Goal: Information Seeking & Learning: Check status

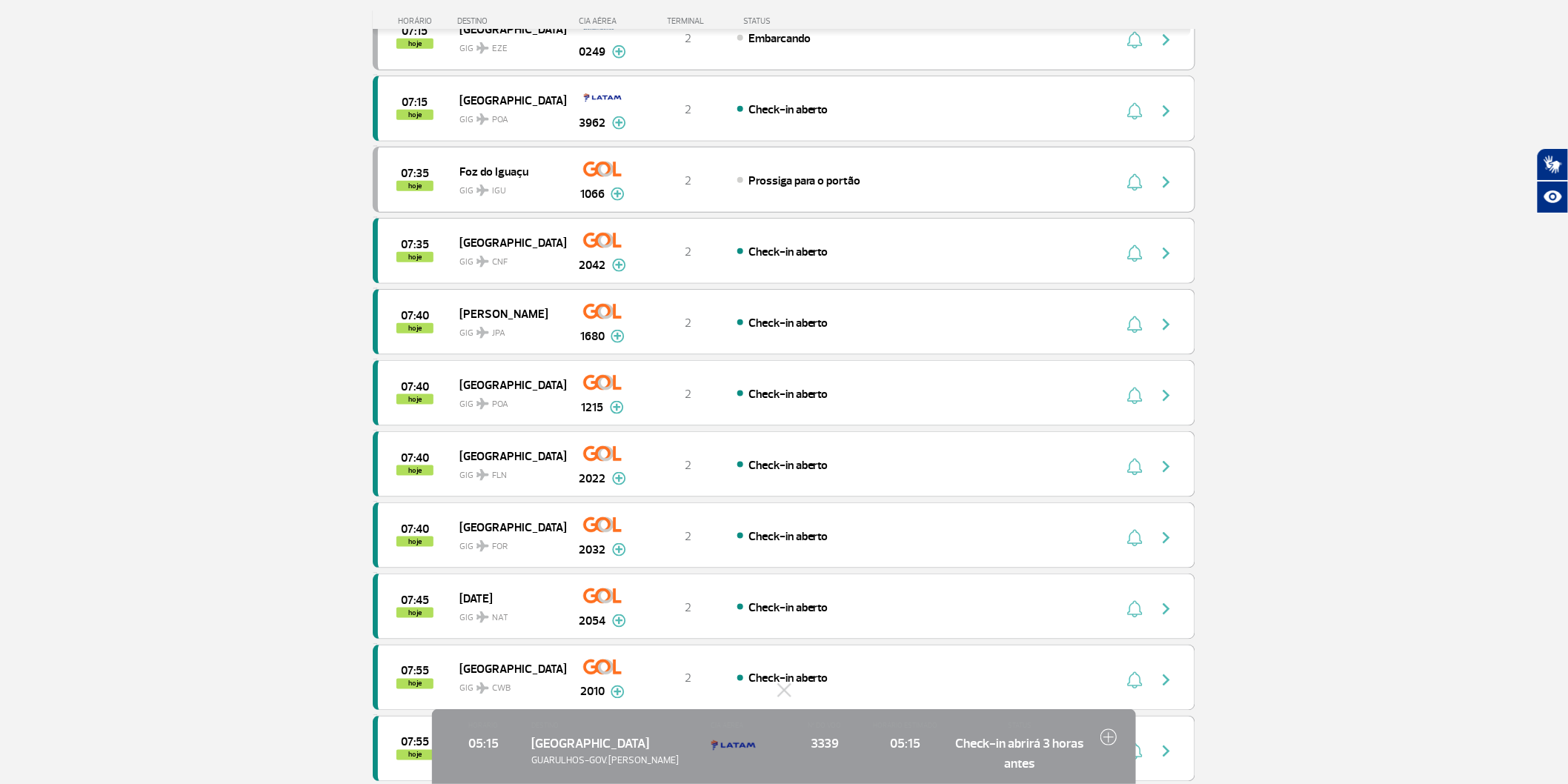
scroll to position [576, 0]
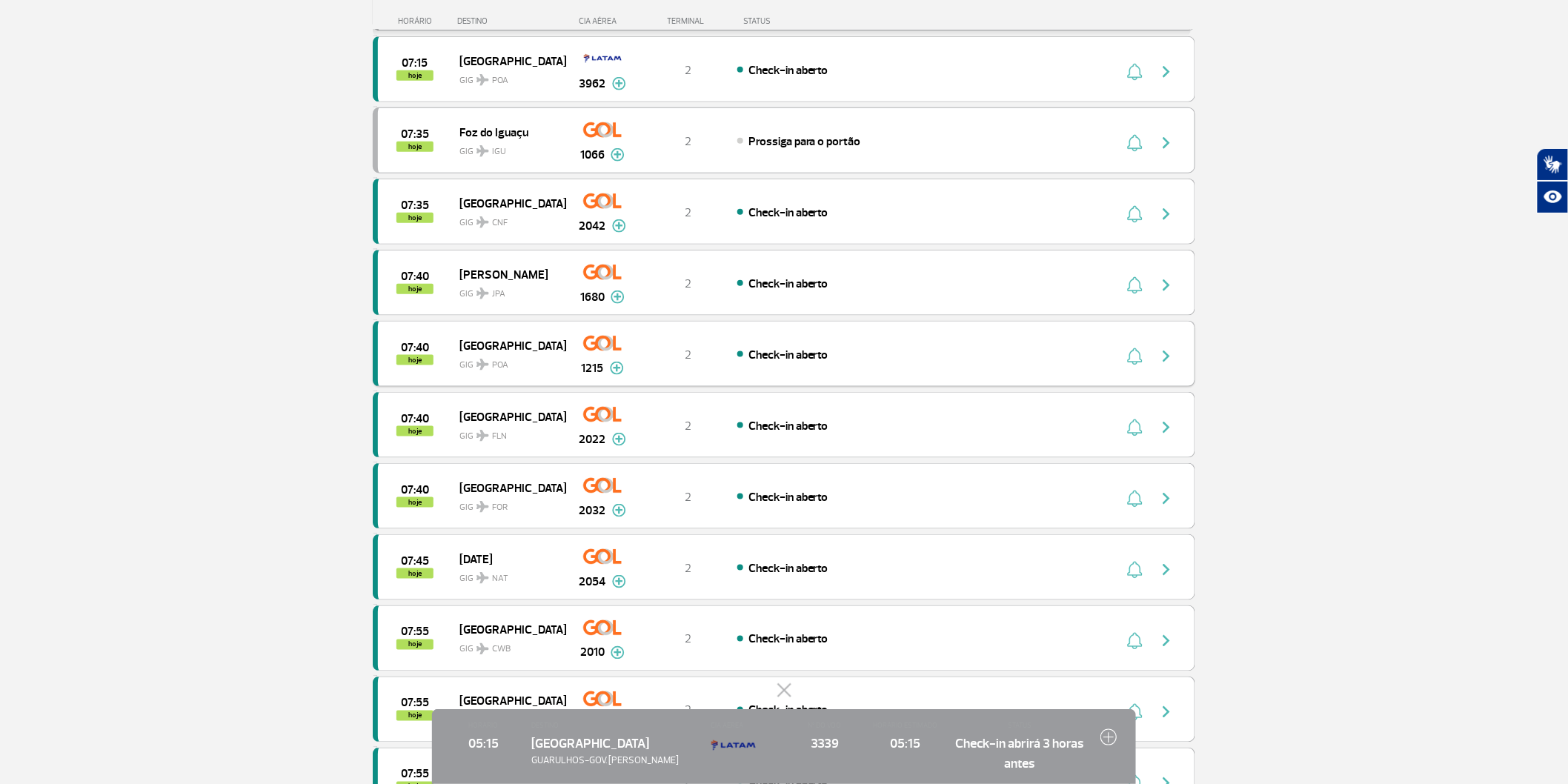
drag, startPoint x: 782, startPoint y: 662, endPoint x: 814, endPoint y: 431, distance: 233.2
click at [814, 431] on div "Passageiros Corporativo Cargo Compra On-line GaleOn Imprensa RQS PT ENG ESP Pág…" at bounding box center [784, 428] width 1568 height 2007
click at [794, 671] on div "07:55 hoje Curitiba GIG CWB 2010 2 Check-in aberto Parcerias: Air France 2060 C…" at bounding box center [784, 638] width 823 height 66
click at [784, 683] on button at bounding box center [784, 691] width 15 height 15
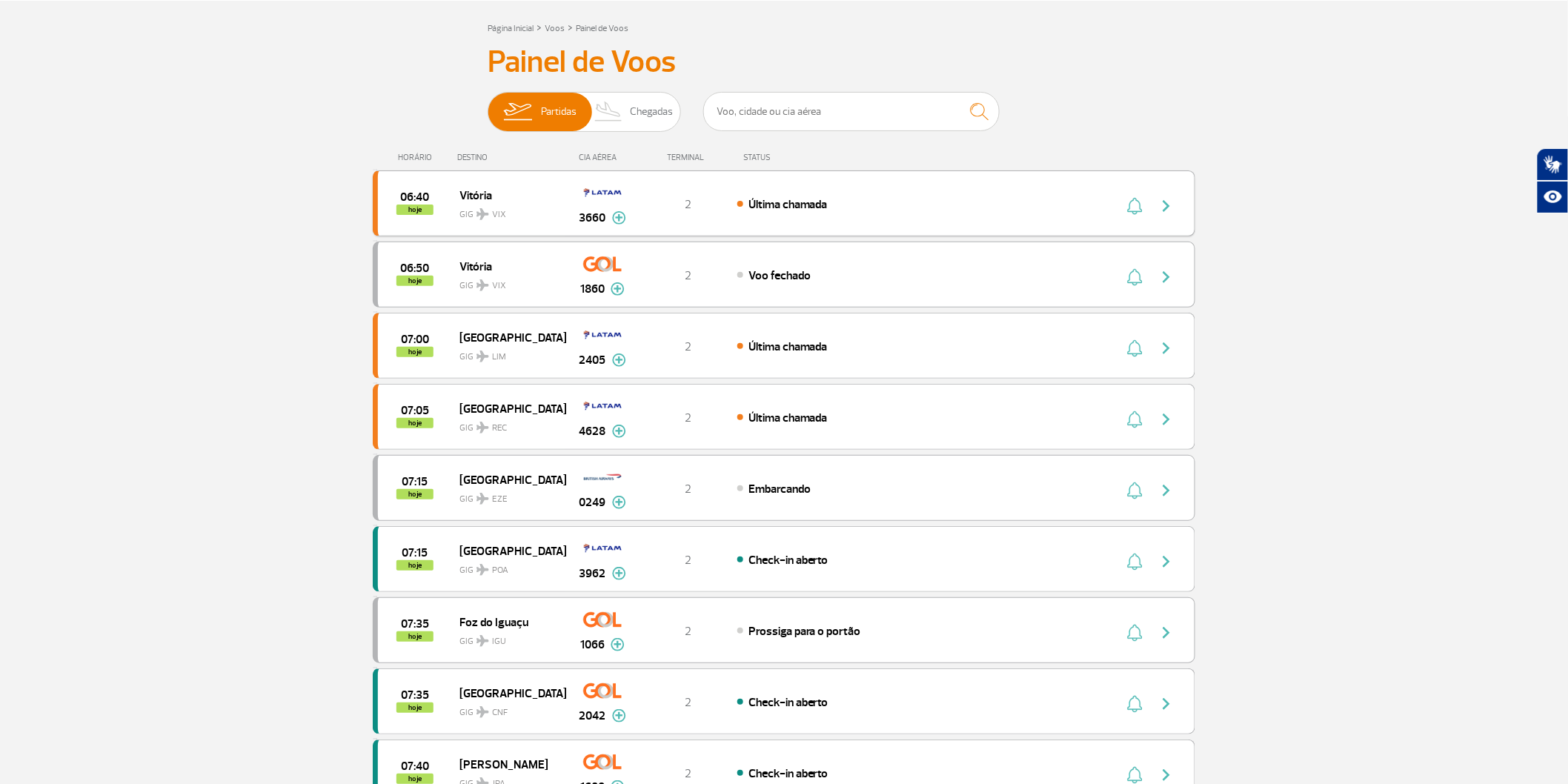
scroll to position [0, 0]
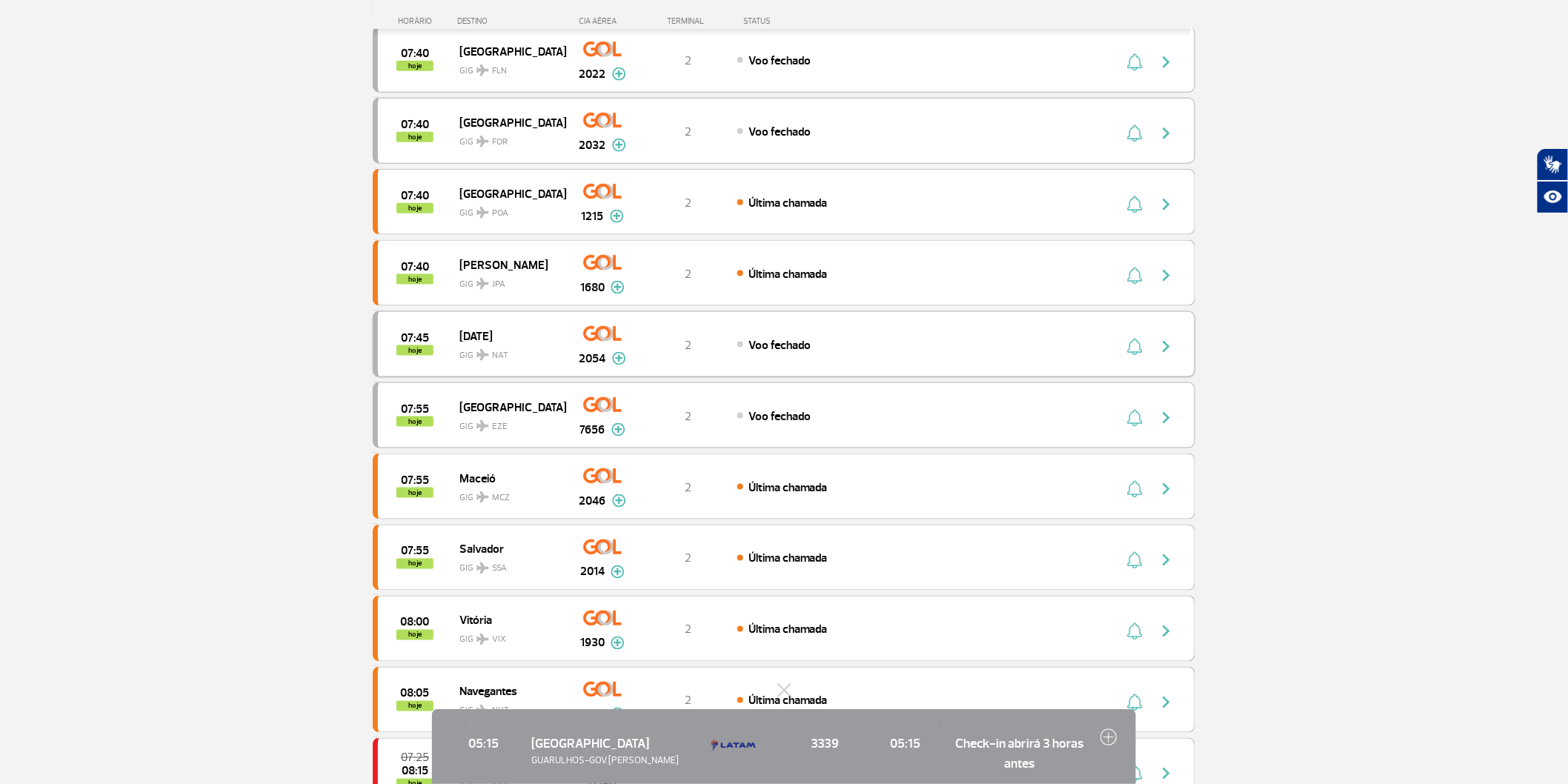
scroll to position [658, 0]
click at [779, 683] on button at bounding box center [784, 691] width 15 height 15
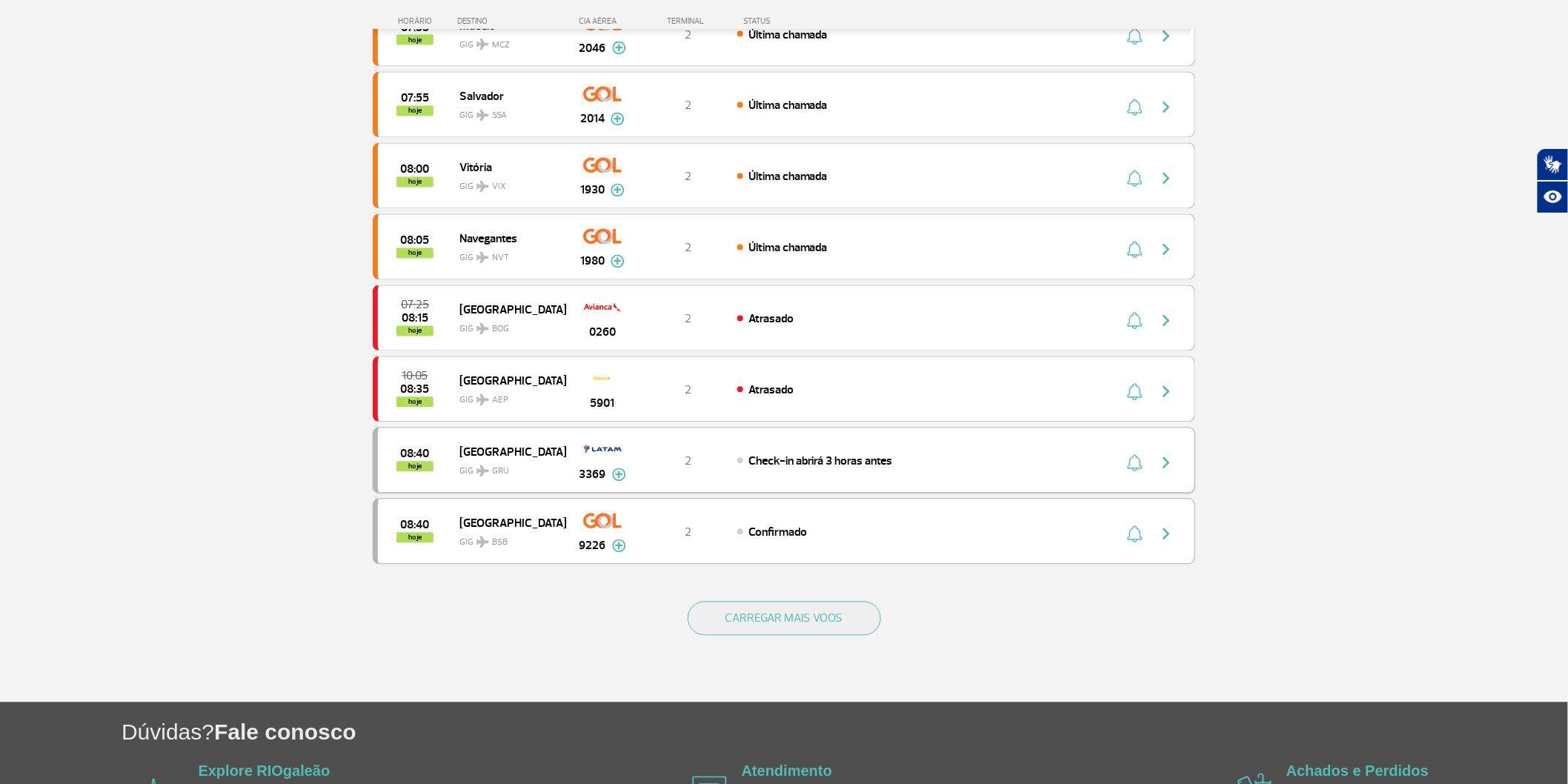
scroll to position [1152, 0]
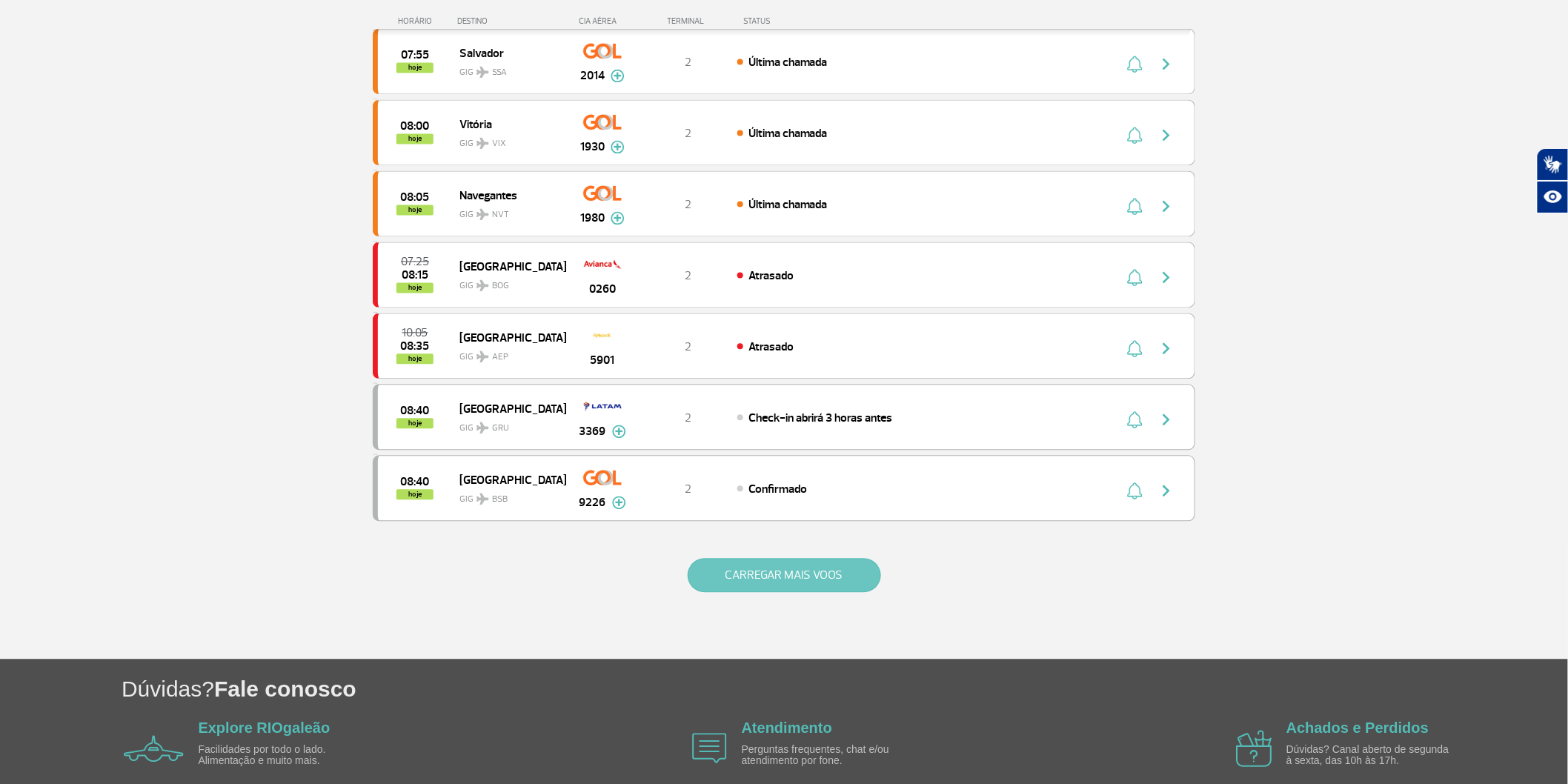
click at [767, 593] on button "CARREGAR MAIS VOOS" at bounding box center [784, 576] width 193 height 34
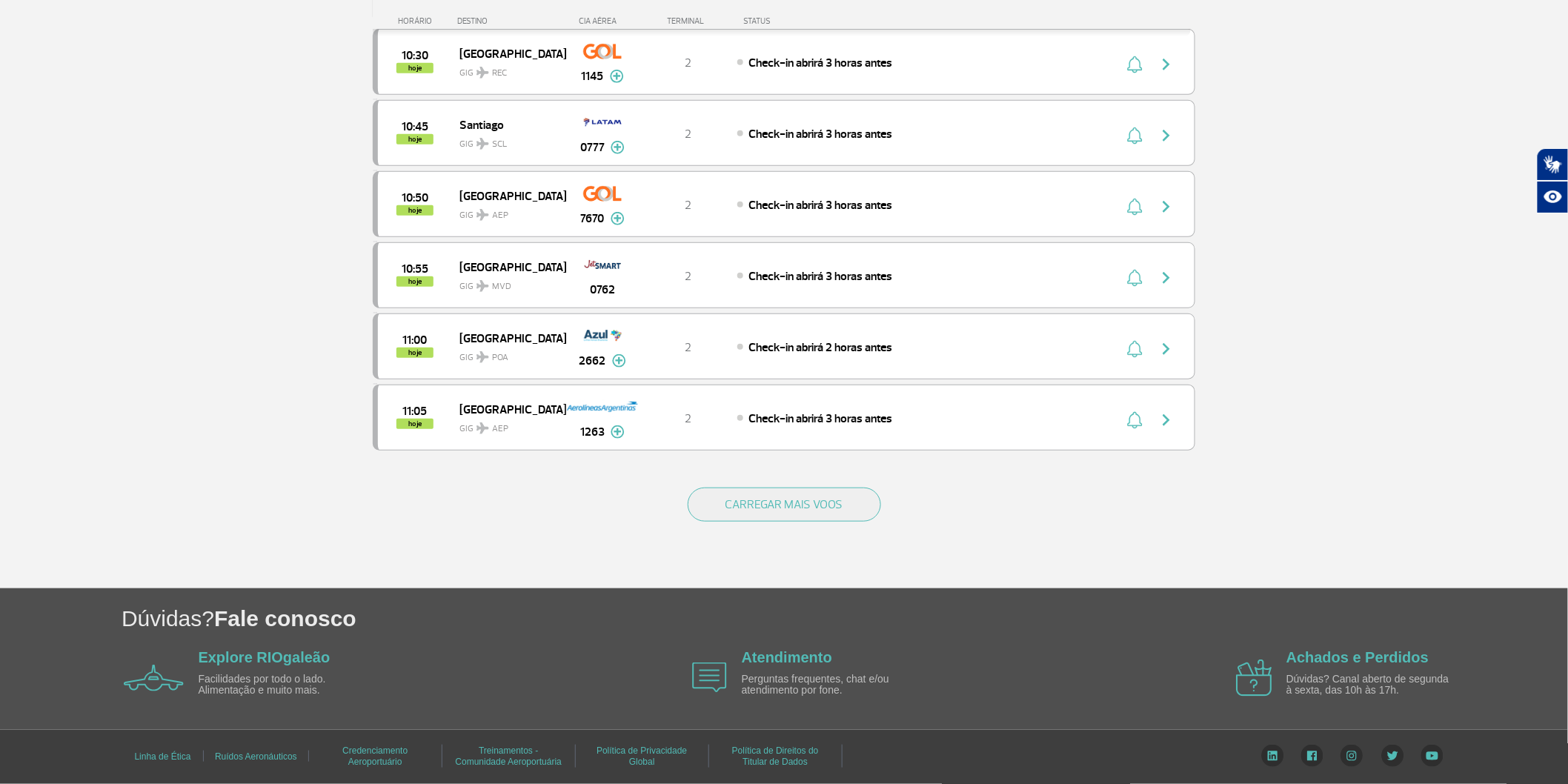
scroll to position [2799, 0]
click at [781, 522] on button "CARREGAR MAIS VOOS" at bounding box center [784, 504] width 193 height 34
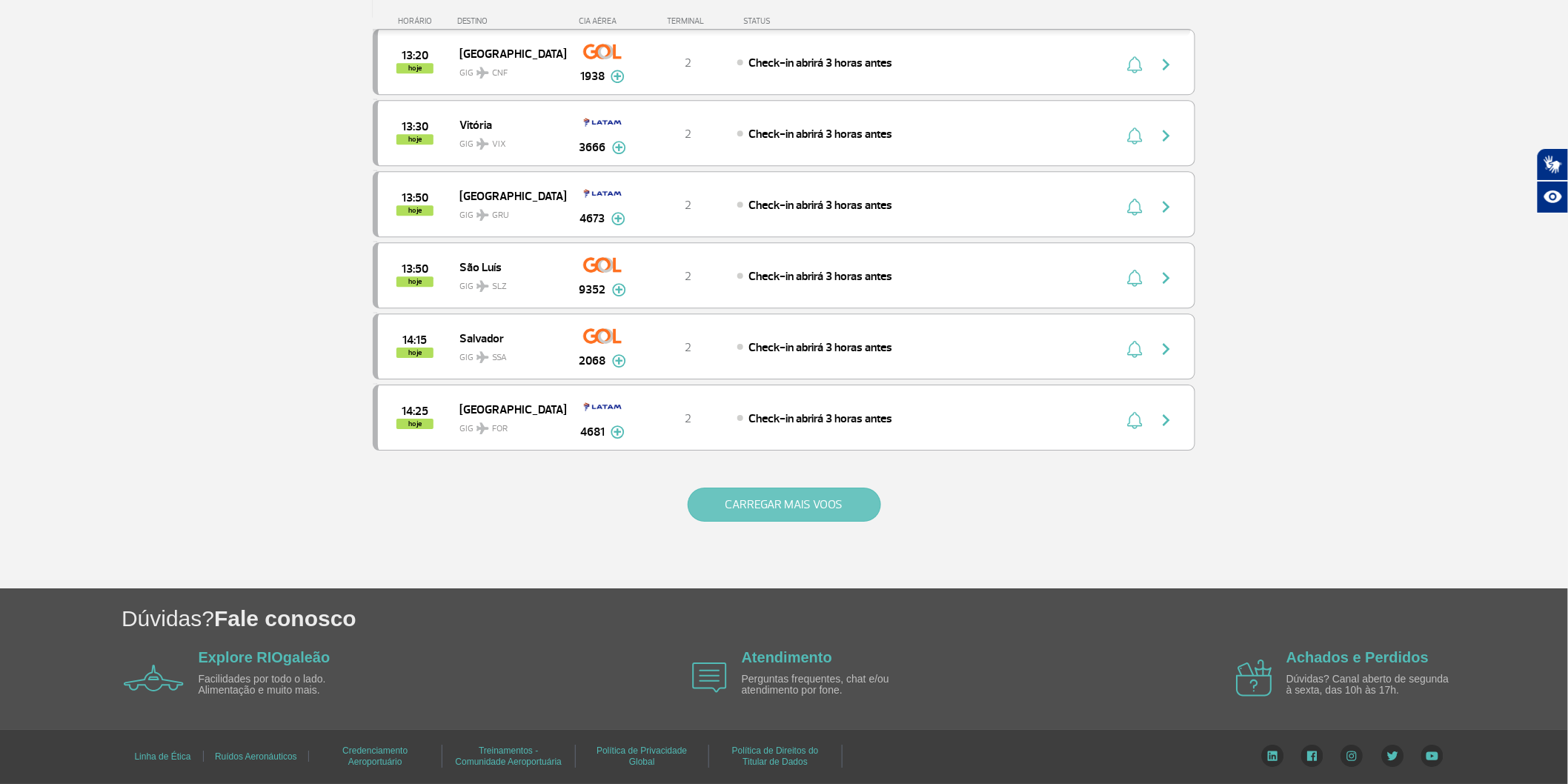
click at [829, 522] on button "CARREGAR MAIS VOOS" at bounding box center [784, 504] width 193 height 34
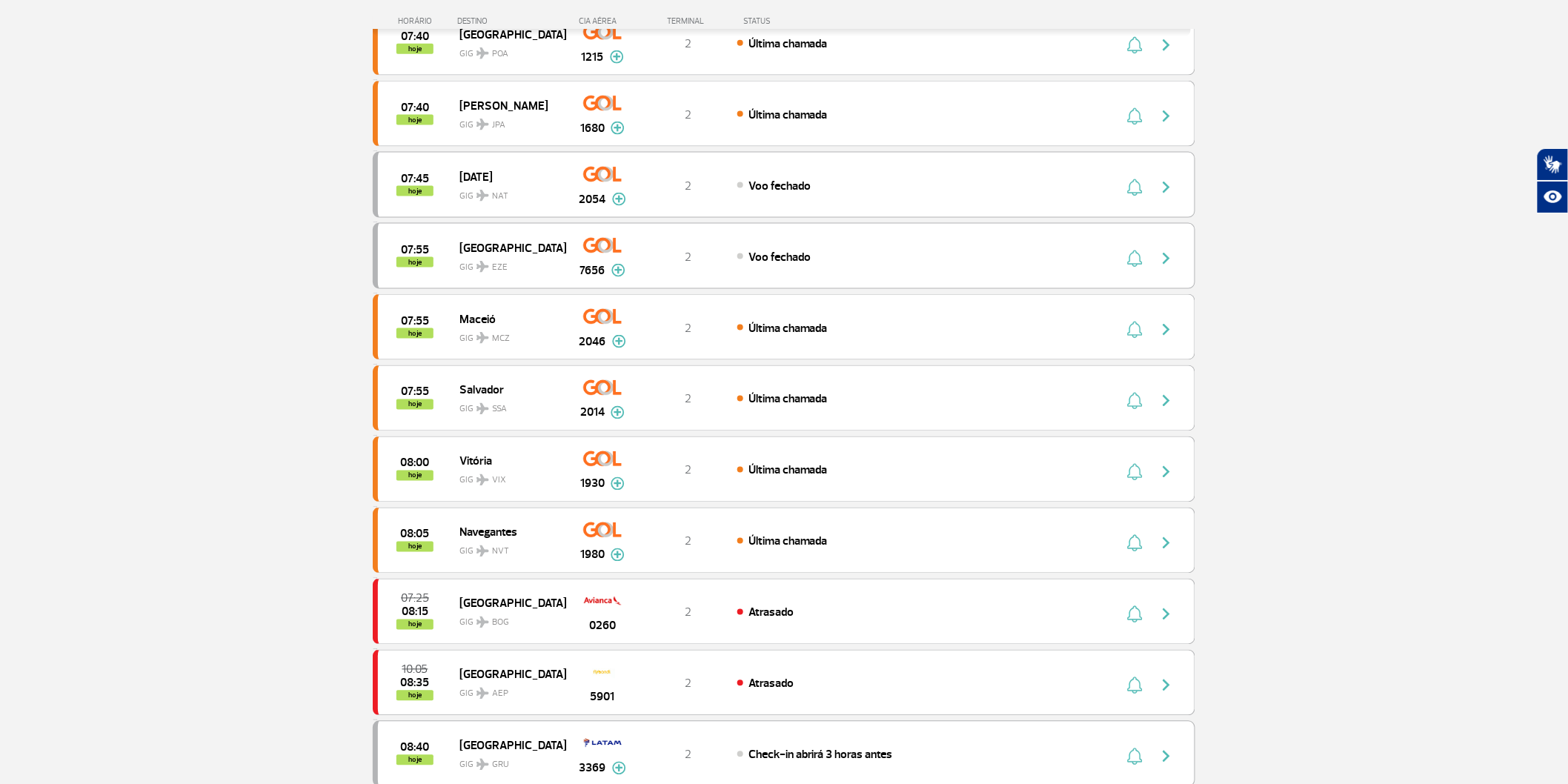
scroll to position [823, 0]
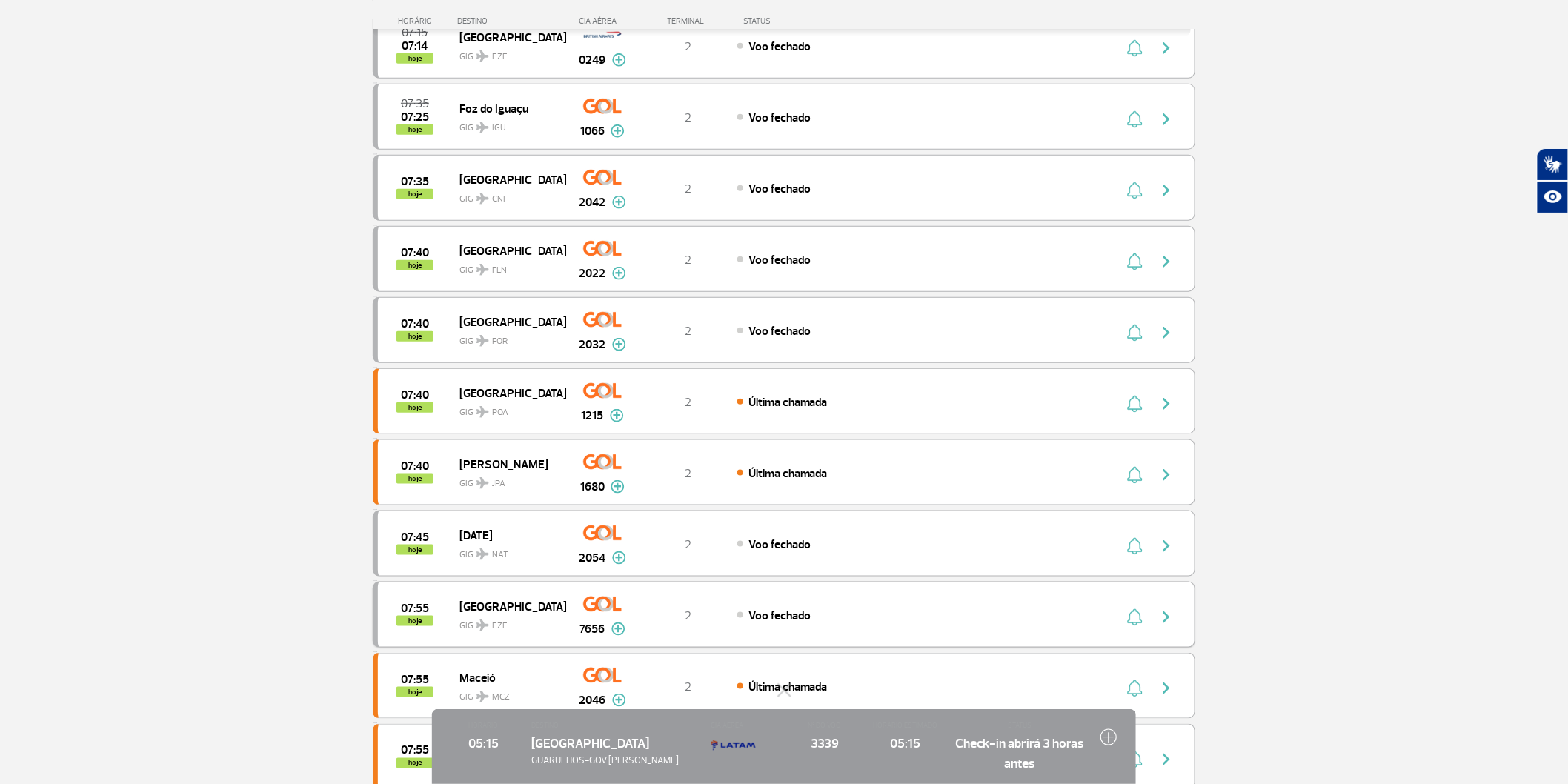
scroll to position [494, 0]
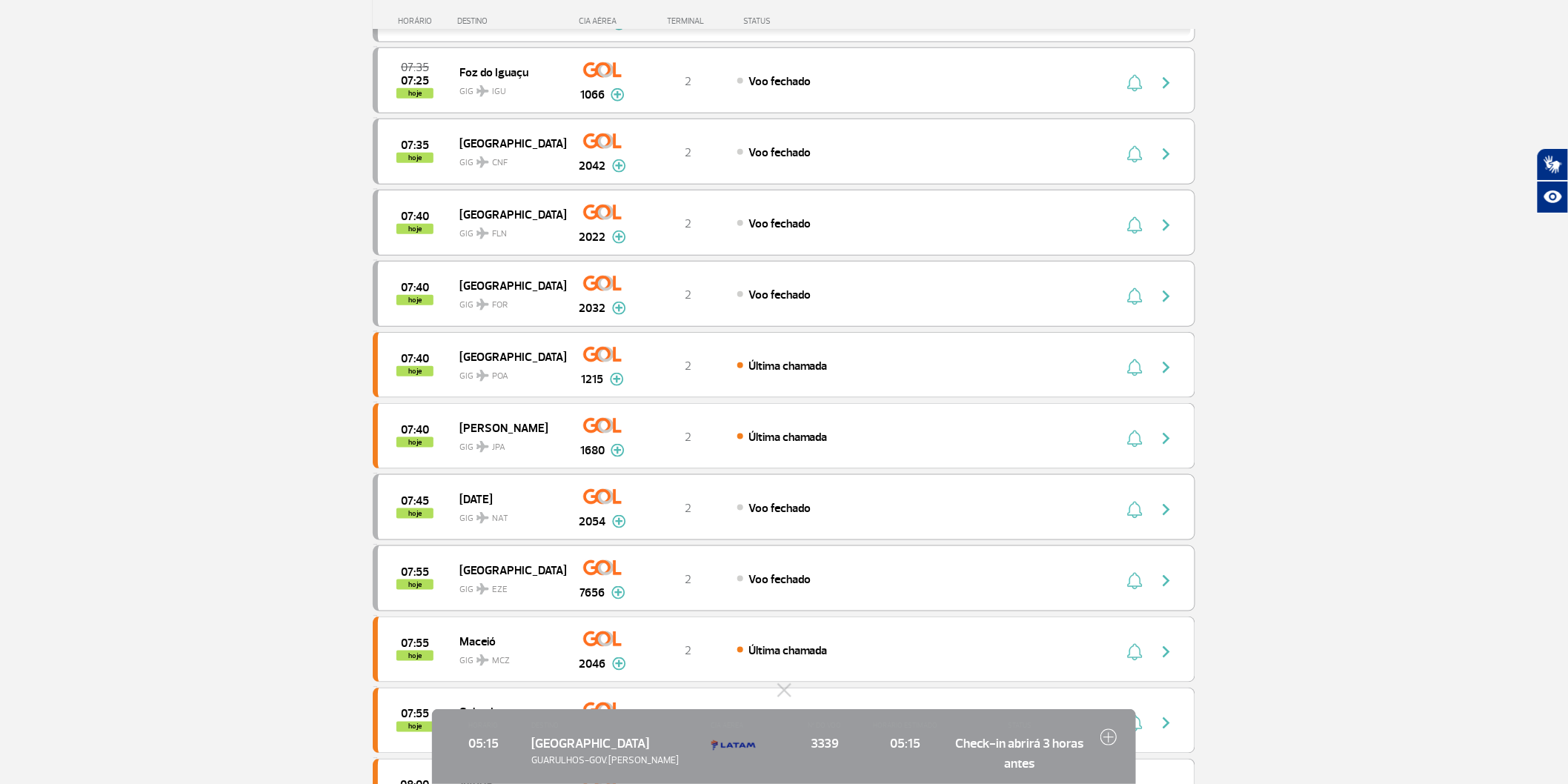
click at [787, 675] on div "06:40 07:07 hoje Vitória GIG VIX 3660 2 Voo fechado Parcerias: Lufthansa 4680 A…" at bounding box center [784, 471] width 823 height 1420
click at [784, 683] on button at bounding box center [784, 691] width 15 height 15
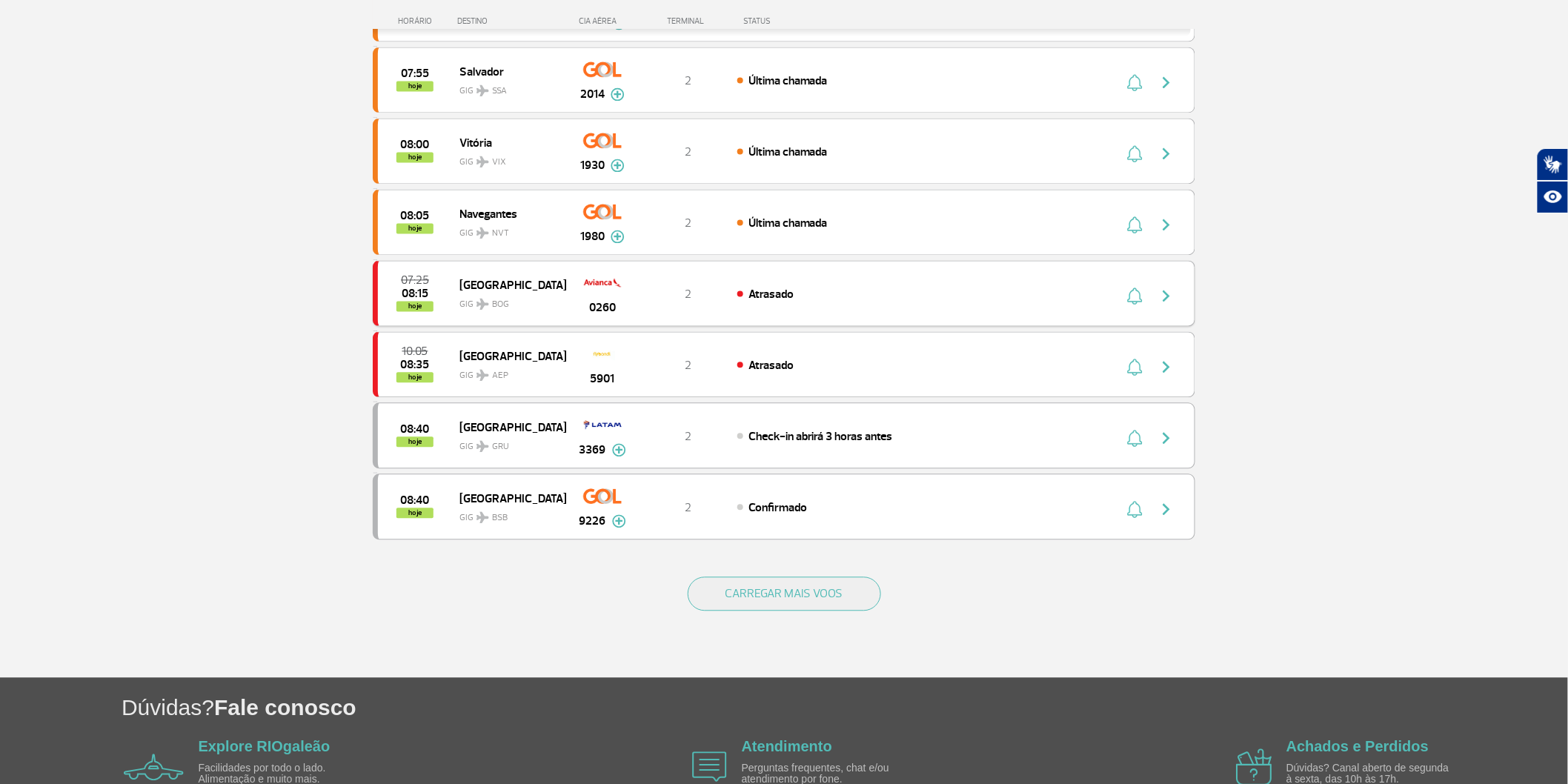
scroll to position [1152, 0]
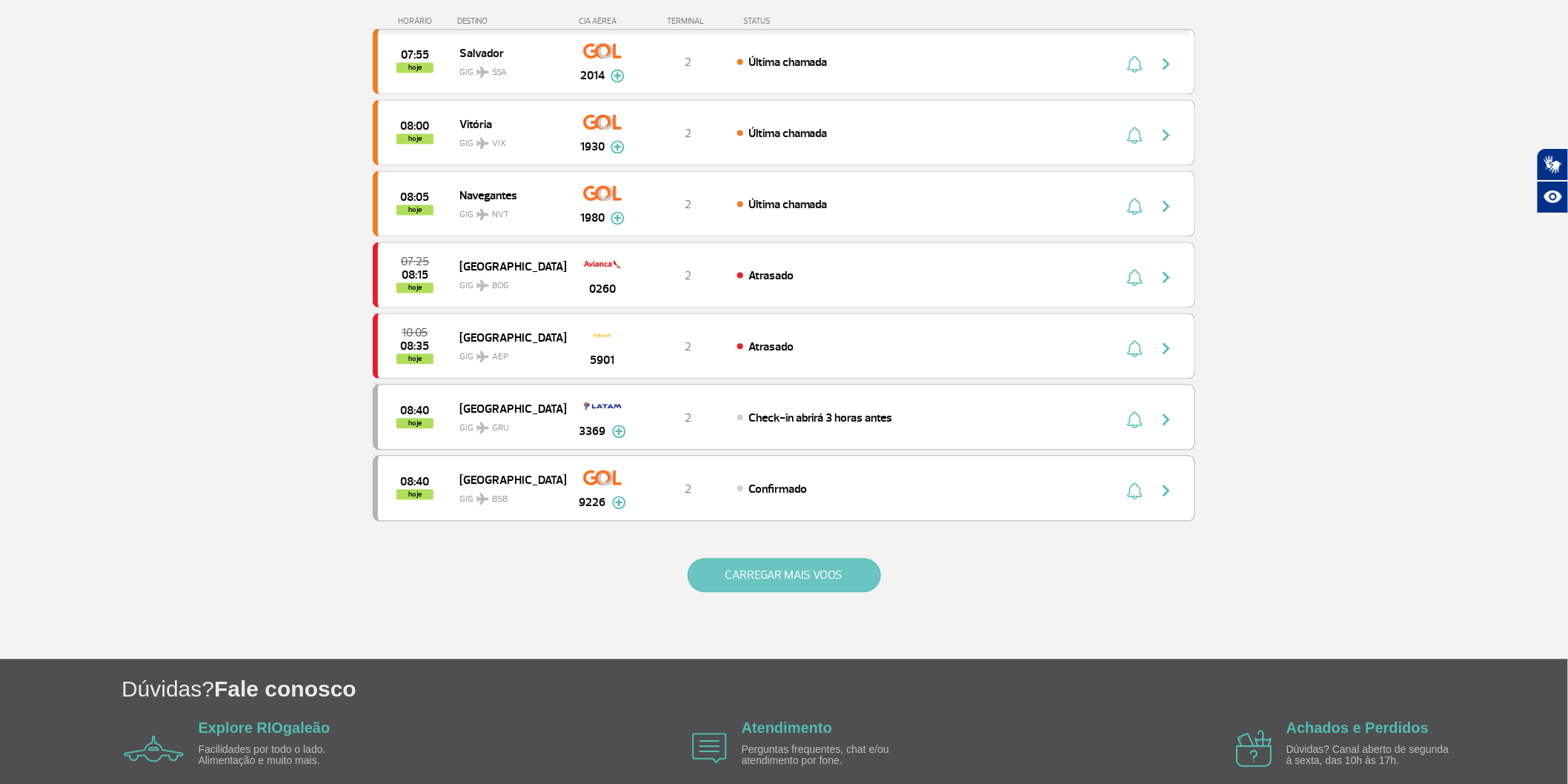
click at [798, 593] on button "CARREGAR MAIS VOOS" at bounding box center [784, 576] width 193 height 34
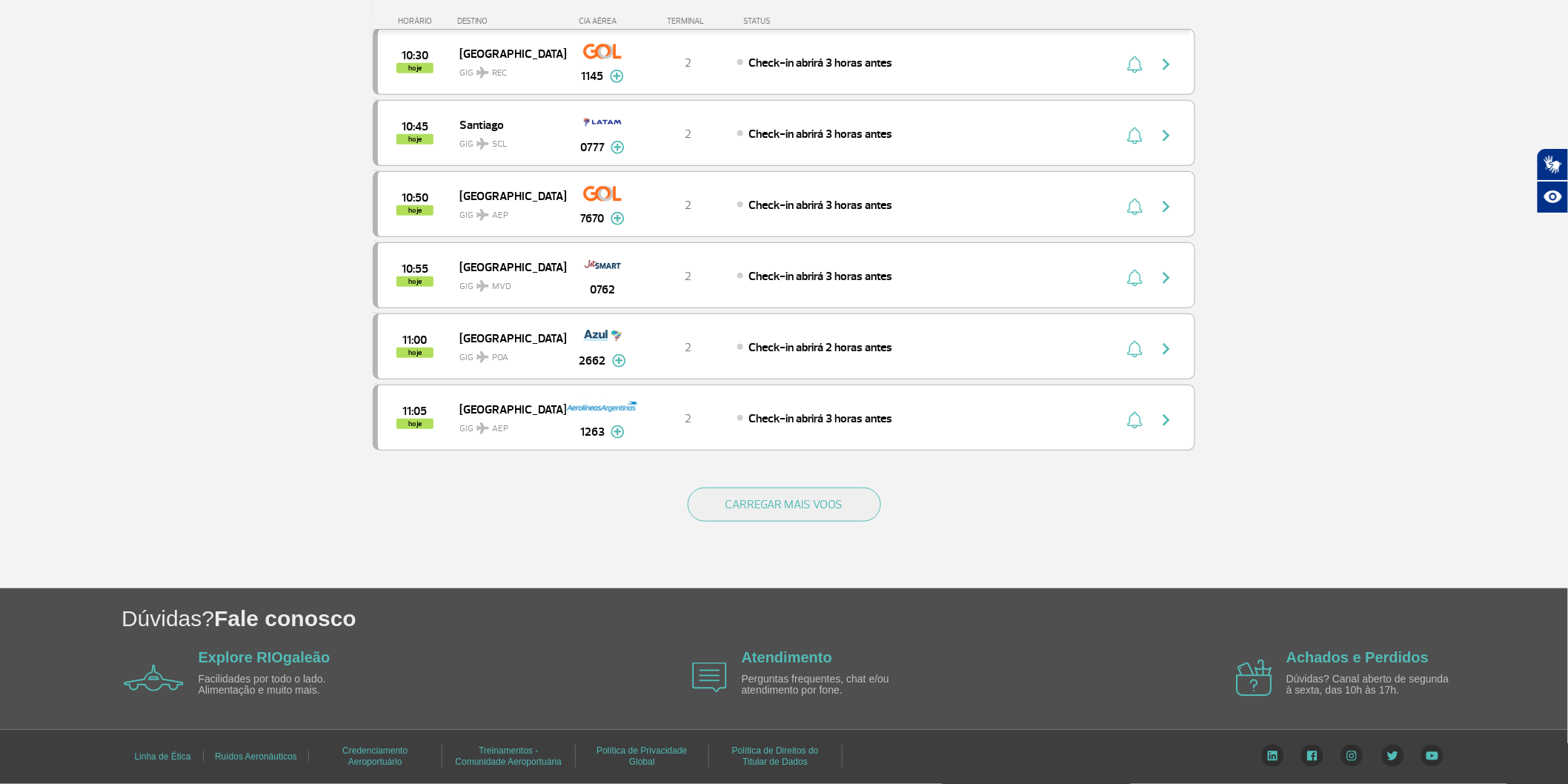
scroll to position [2853, 0]
click at [764, 504] on button "CARREGAR MAIS VOOS" at bounding box center [784, 504] width 193 height 34
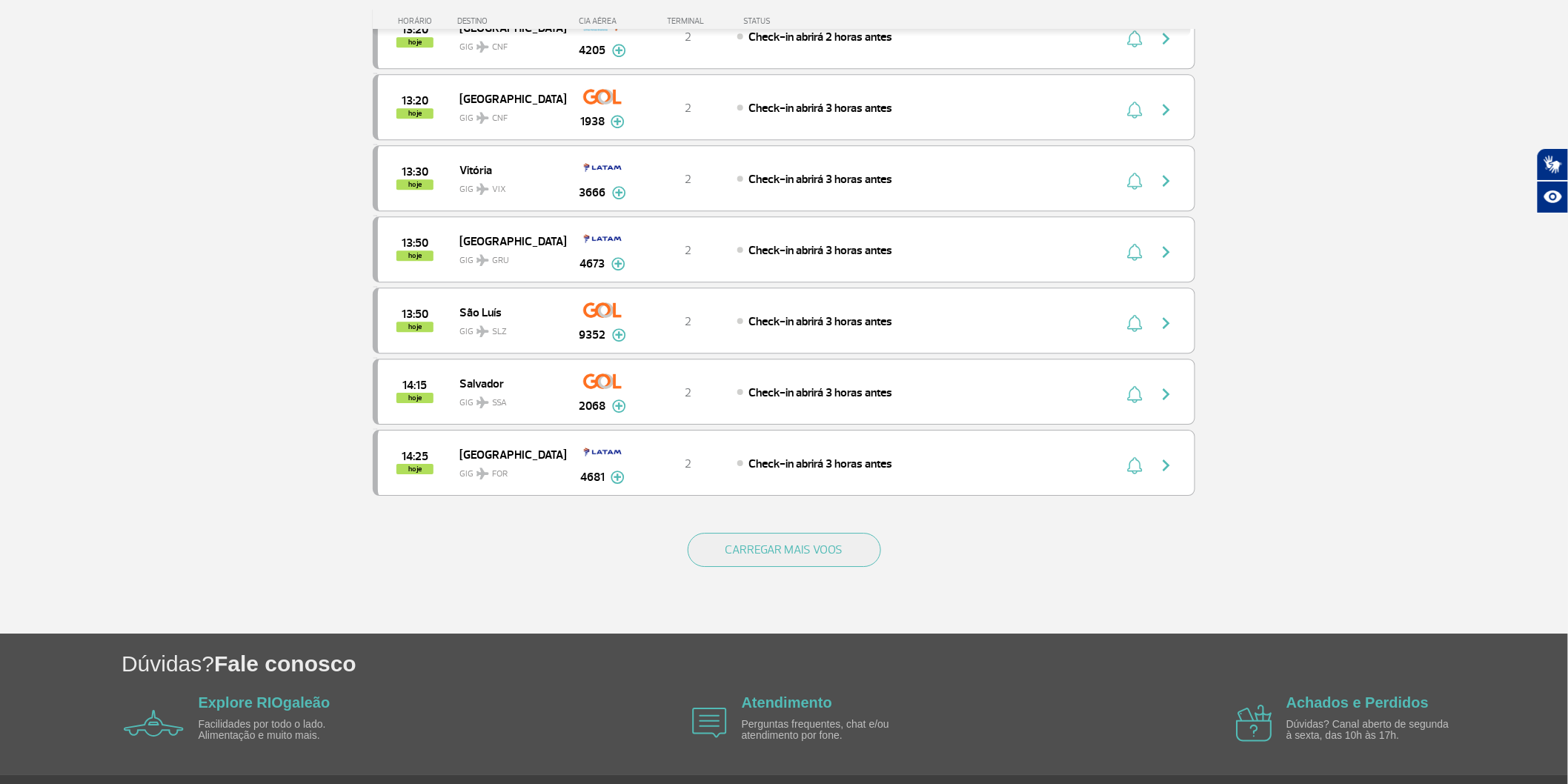
scroll to position [4370, 0]
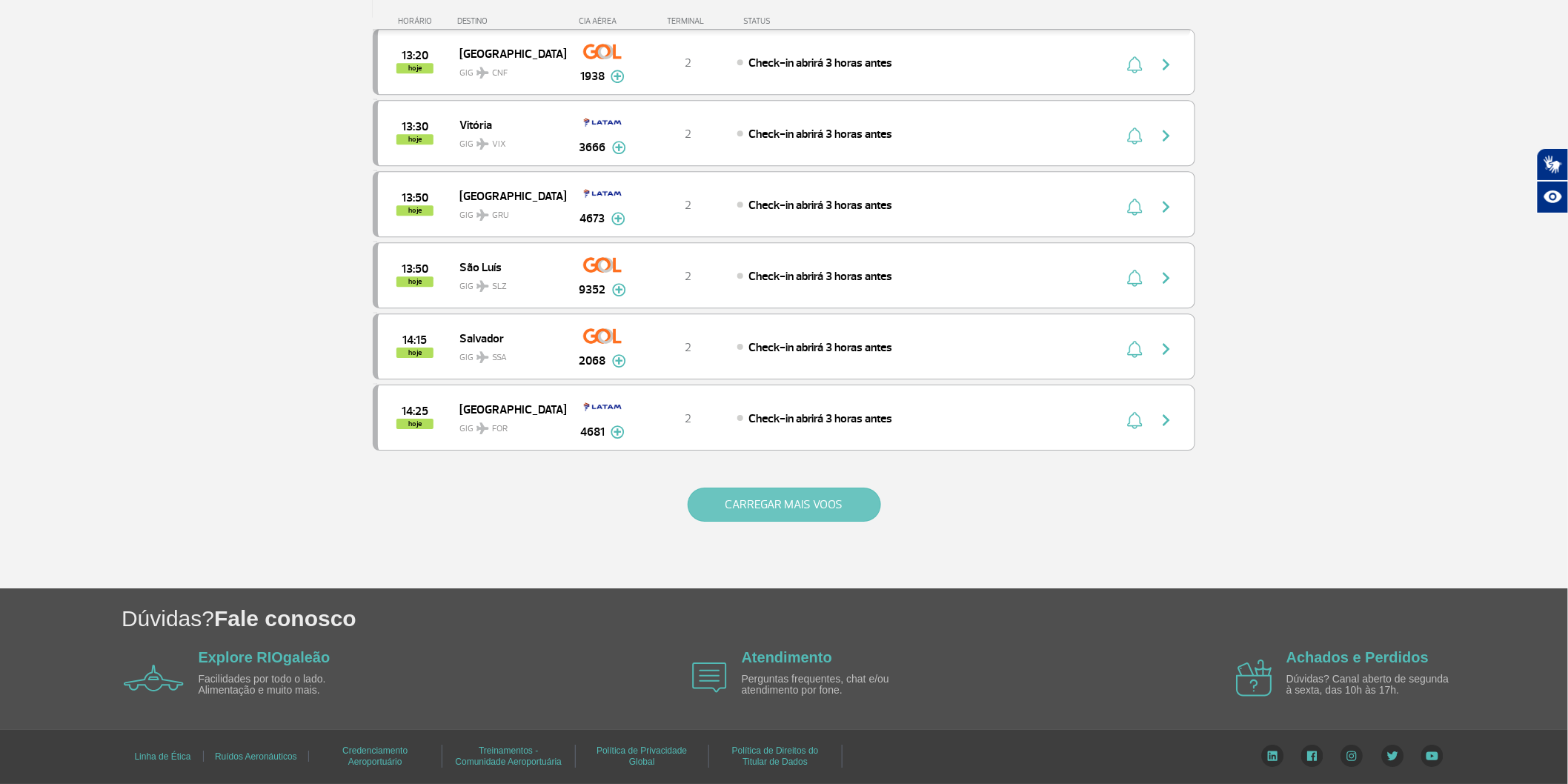
click at [811, 494] on button "CARREGAR MAIS VOOS" at bounding box center [784, 504] width 193 height 34
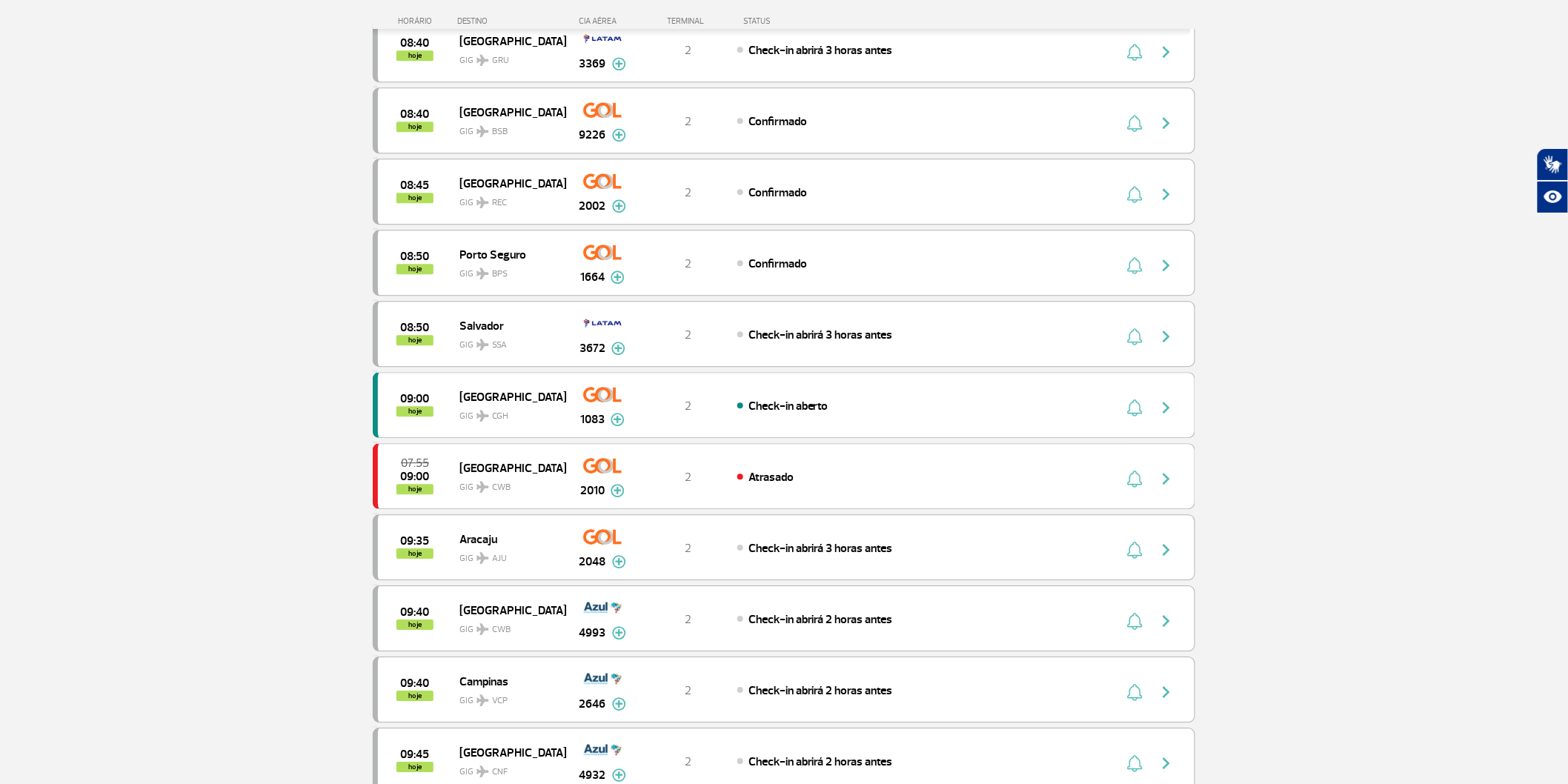
scroll to position [1597, 0]
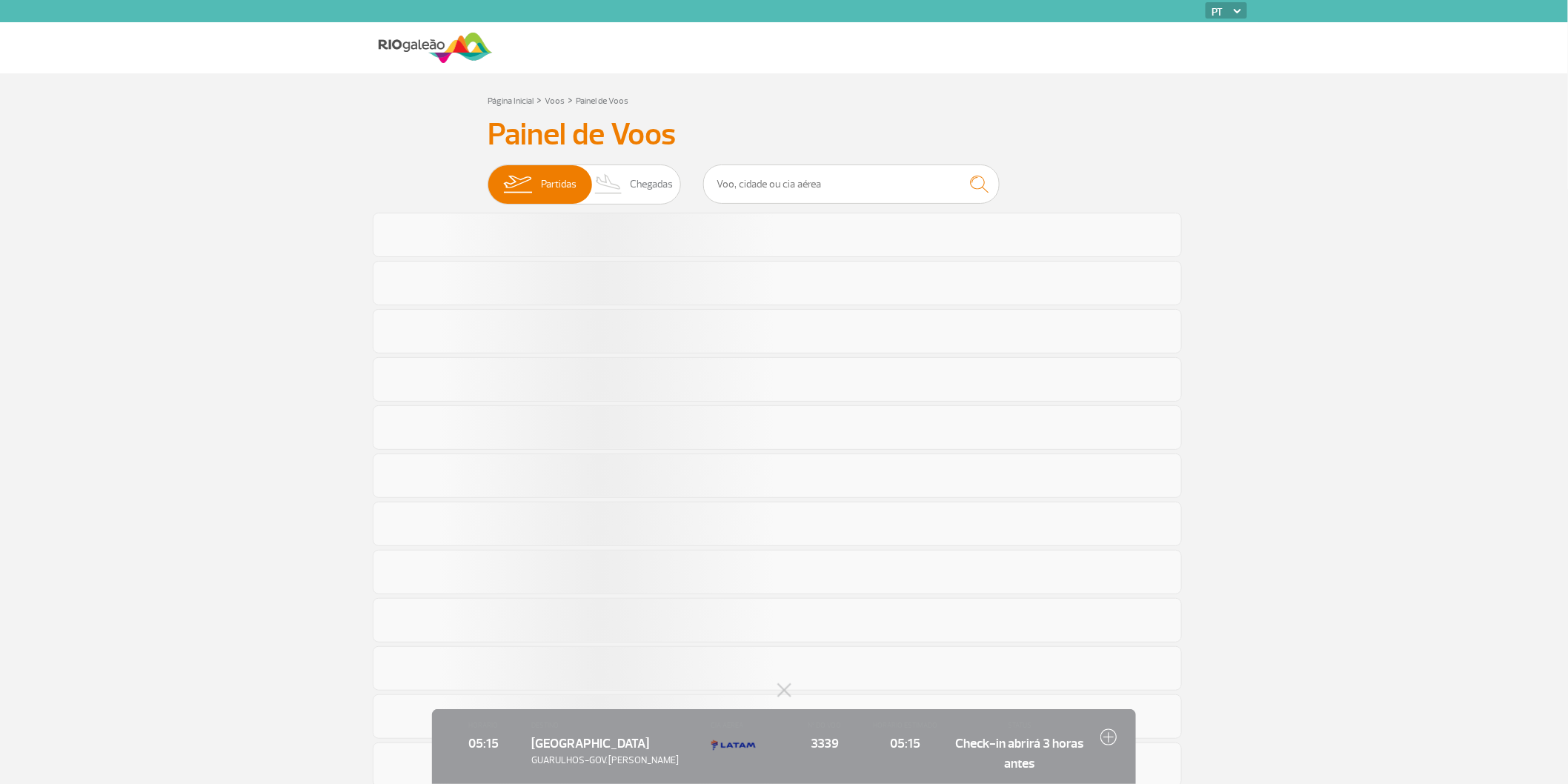
scroll to position [647, 0]
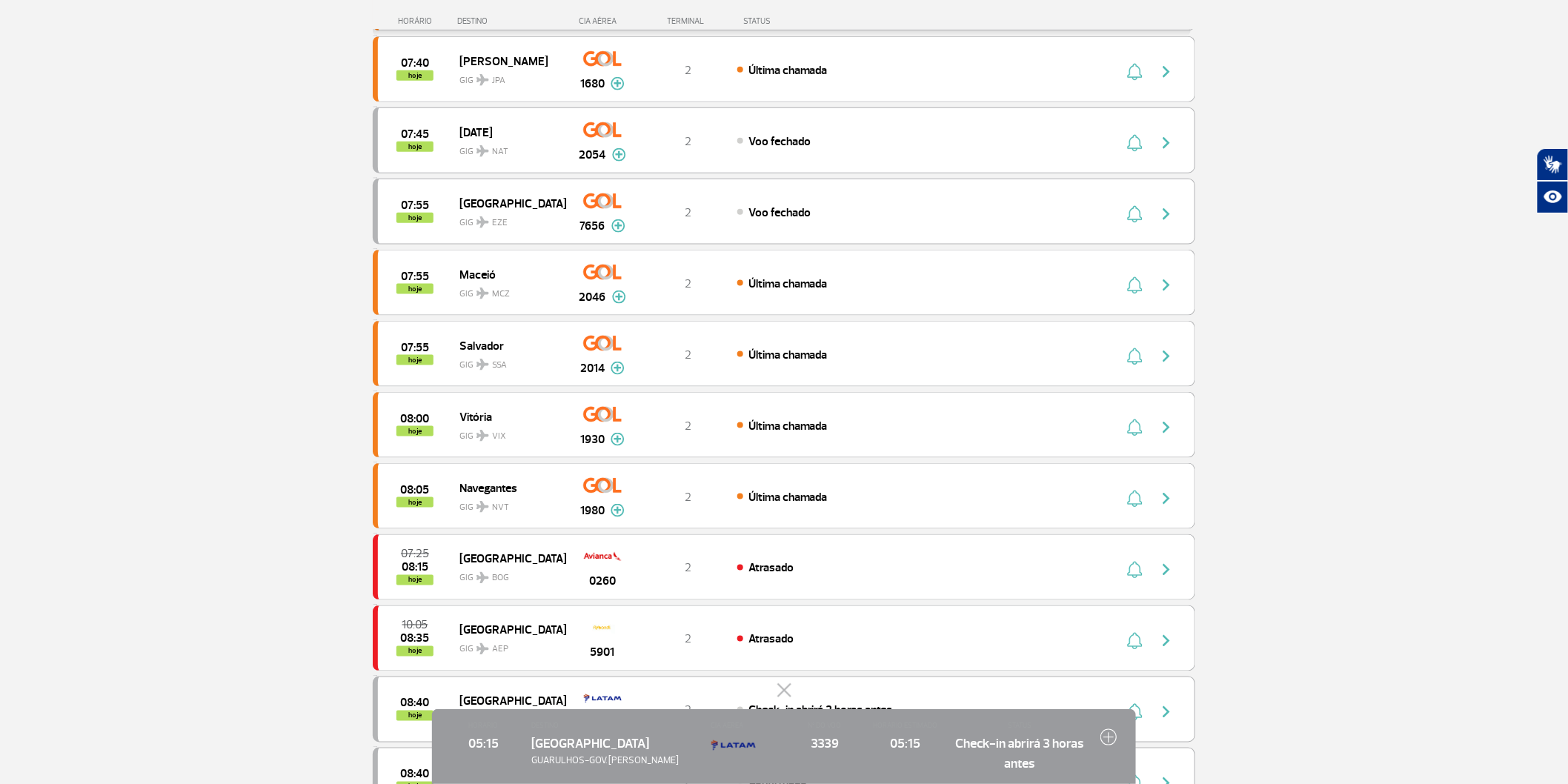
click at [790, 683] on button at bounding box center [784, 691] width 15 height 15
click at [787, 683] on button at bounding box center [784, 691] width 15 height 15
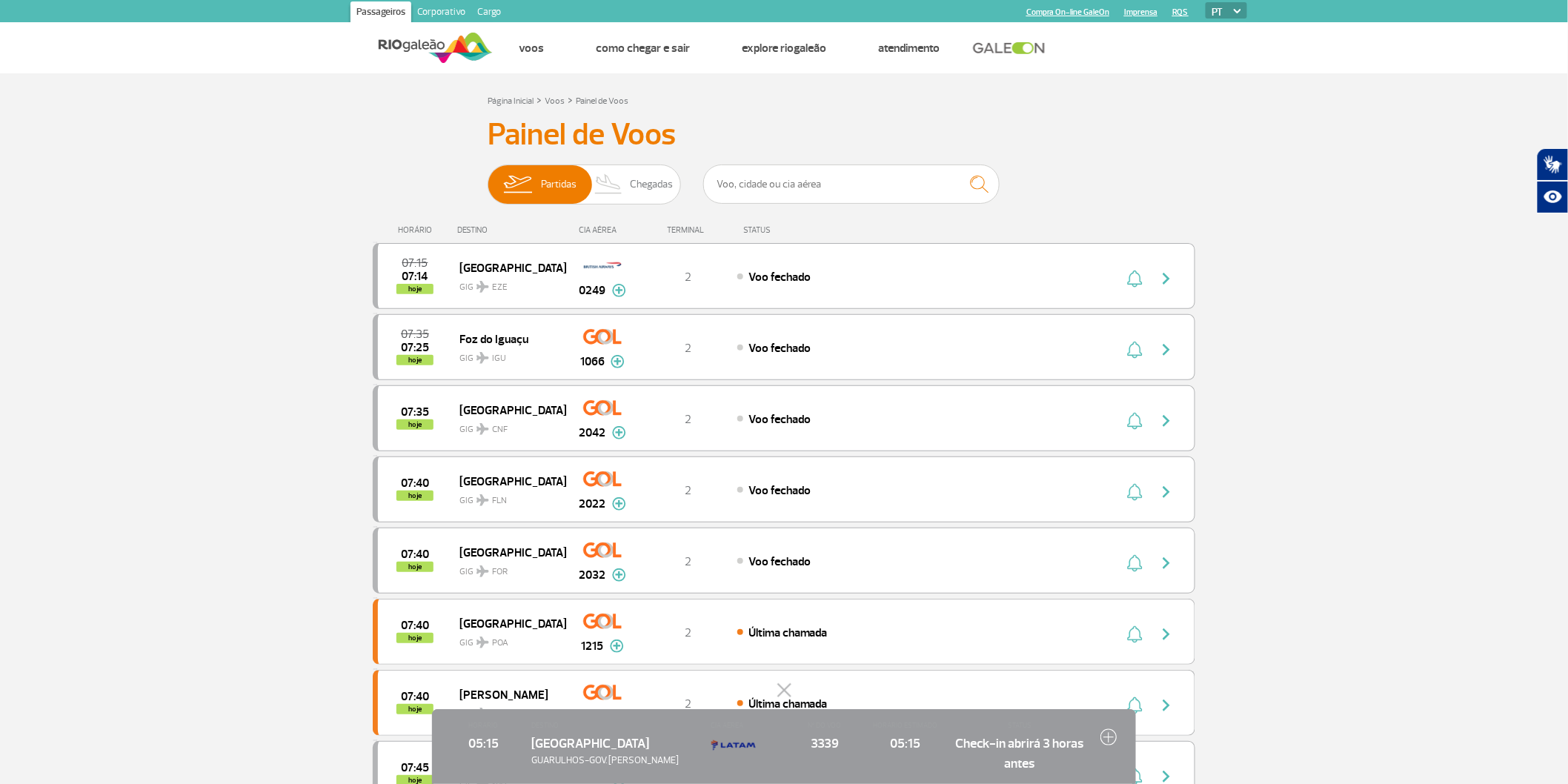
click at [788, 683] on button at bounding box center [784, 691] width 15 height 15
click at [665, 736] on div "São Paulo GUARULHOS-GOV. [PERSON_NAME]" at bounding box center [614, 751] width 165 height 34
drag, startPoint x: 665, startPoint y: 736, endPoint x: 298, endPoint y: 618, distance: 385.5
click at [788, 683] on button at bounding box center [784, 691] width 15 height 15
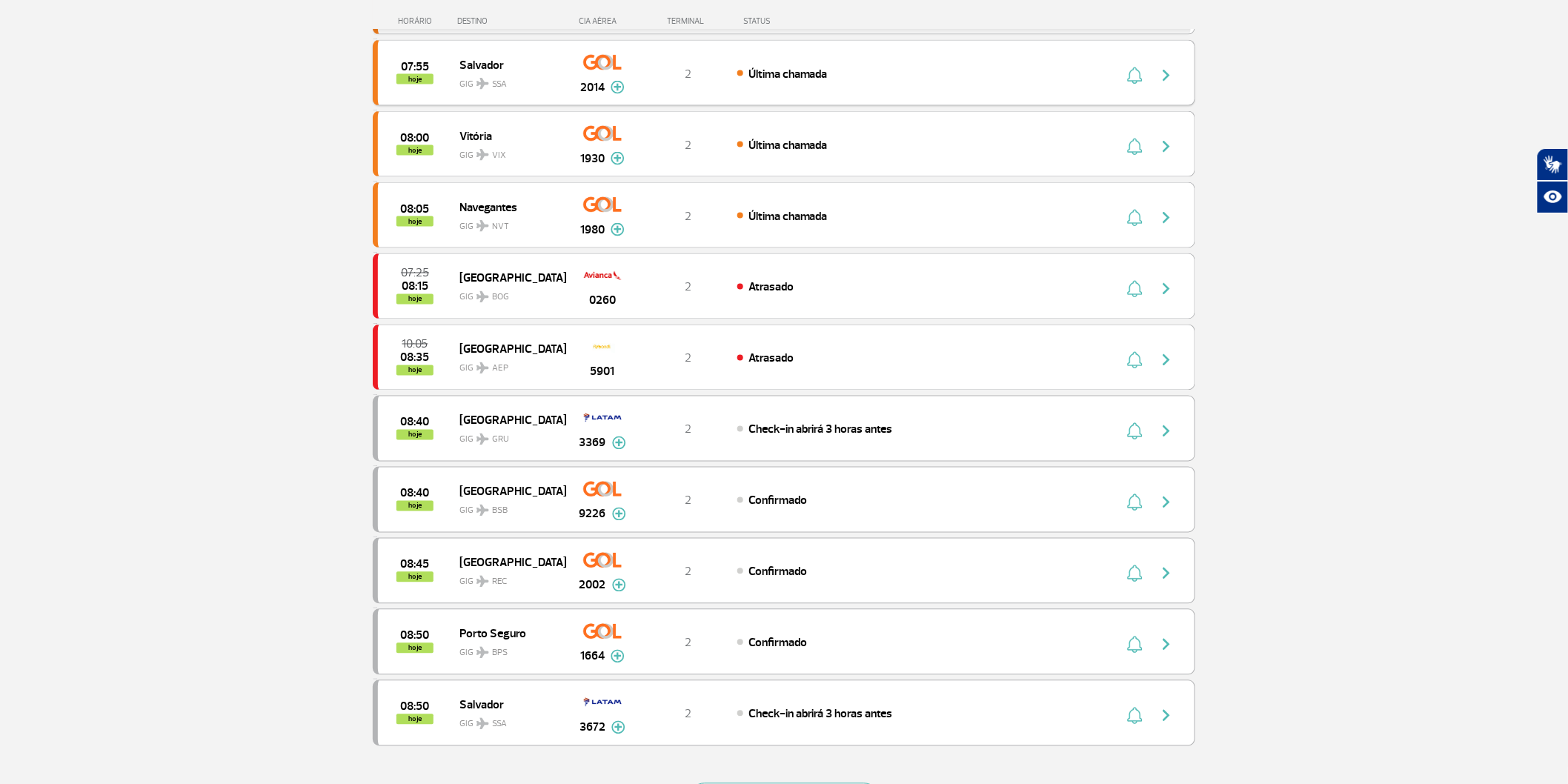
scroll to position [1317, 0]
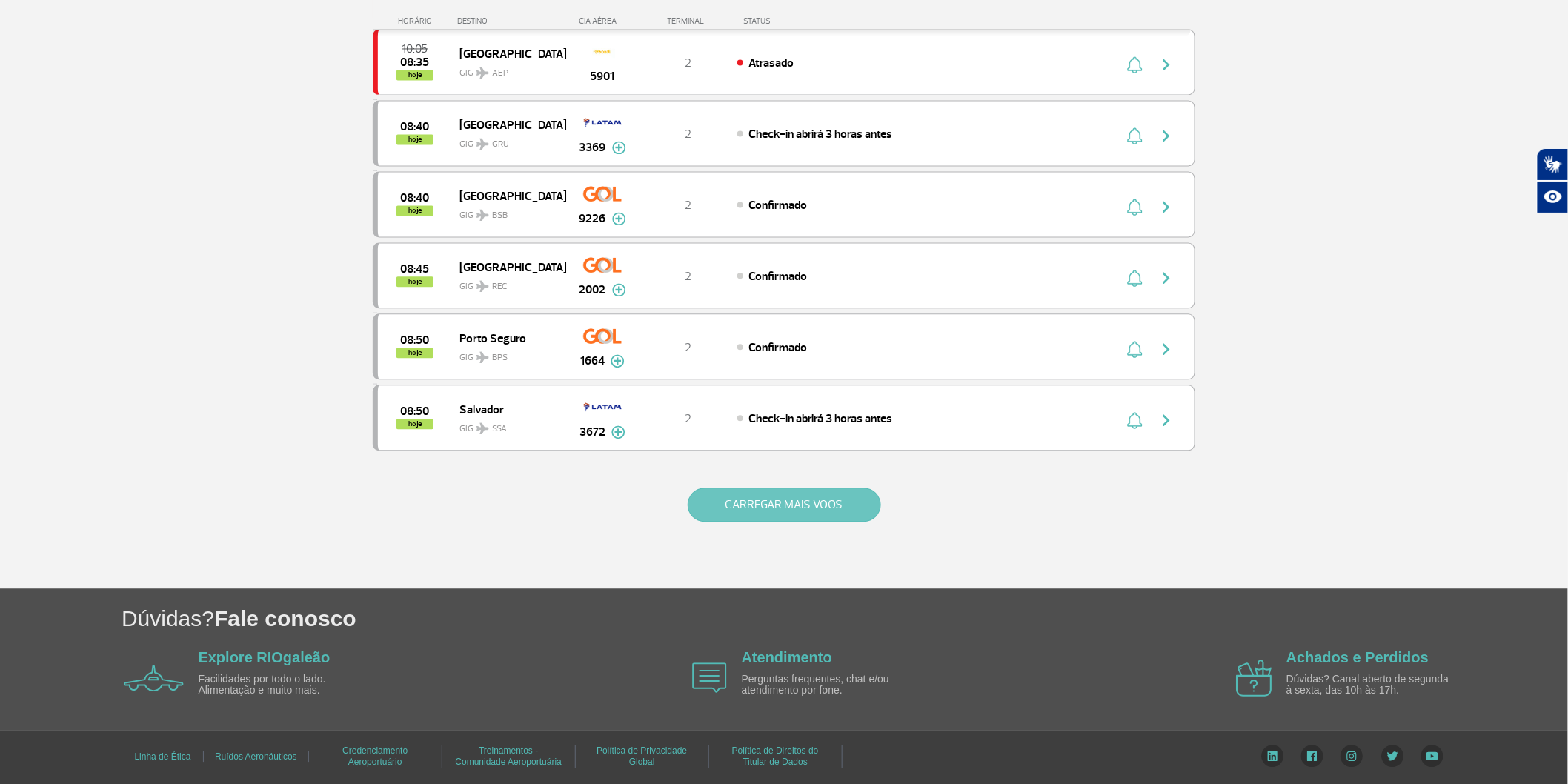
click at [780, 498] on button "CARREGAR MAIS VOOS" at bounding box center [784, 504] width 193 height 34
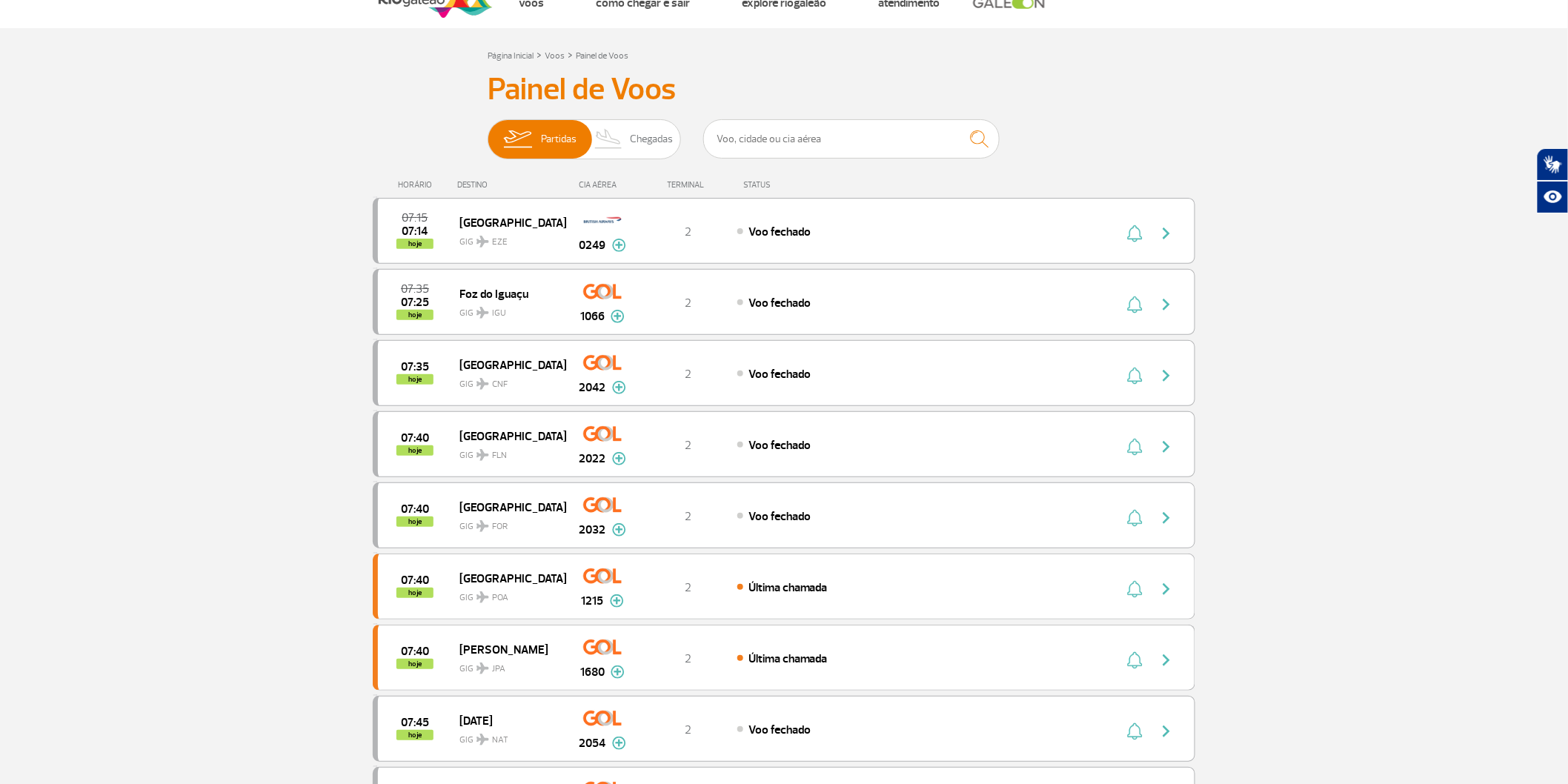
scroll to position [0, 0]
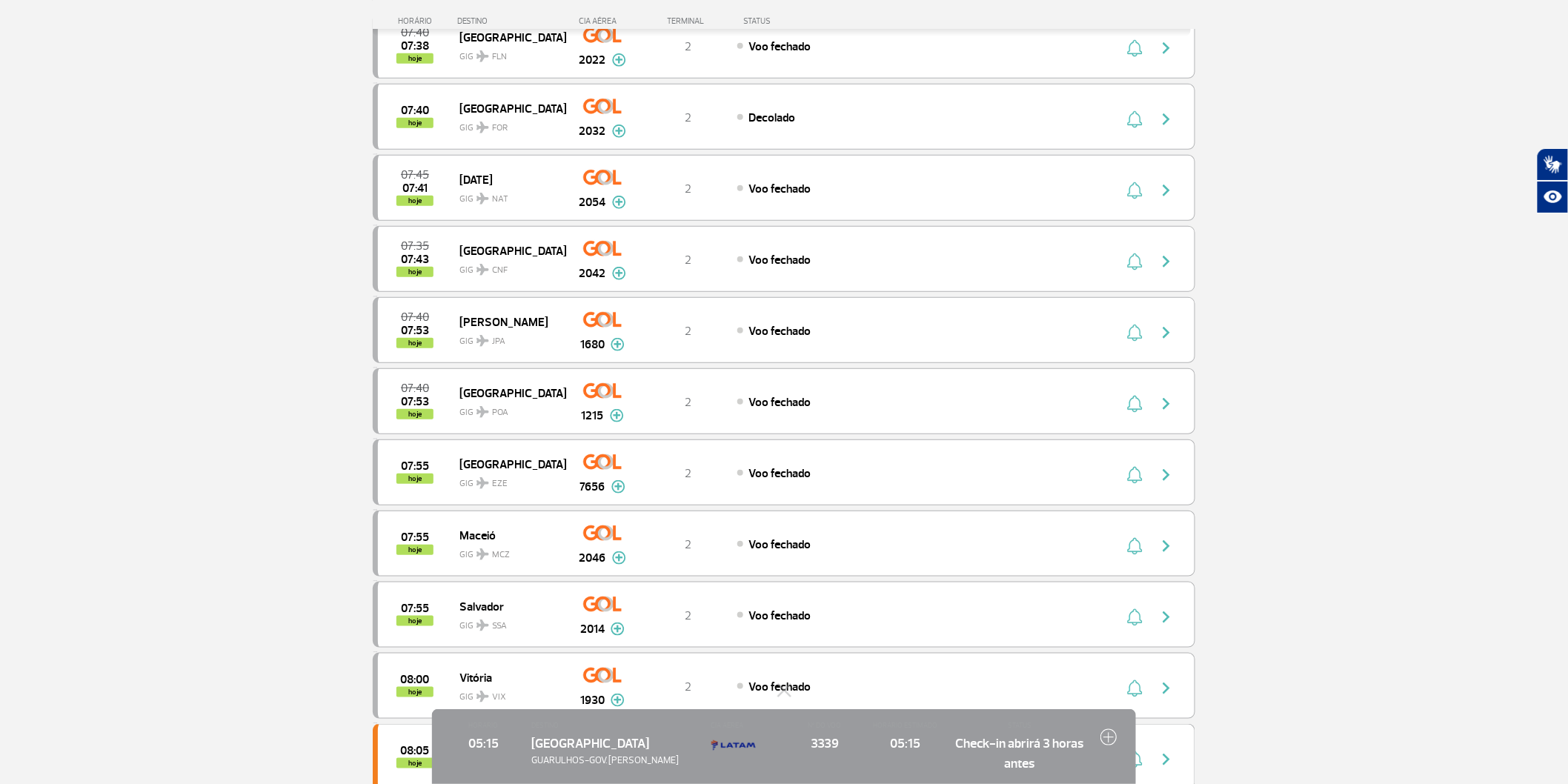
scroll to position [329, 0]
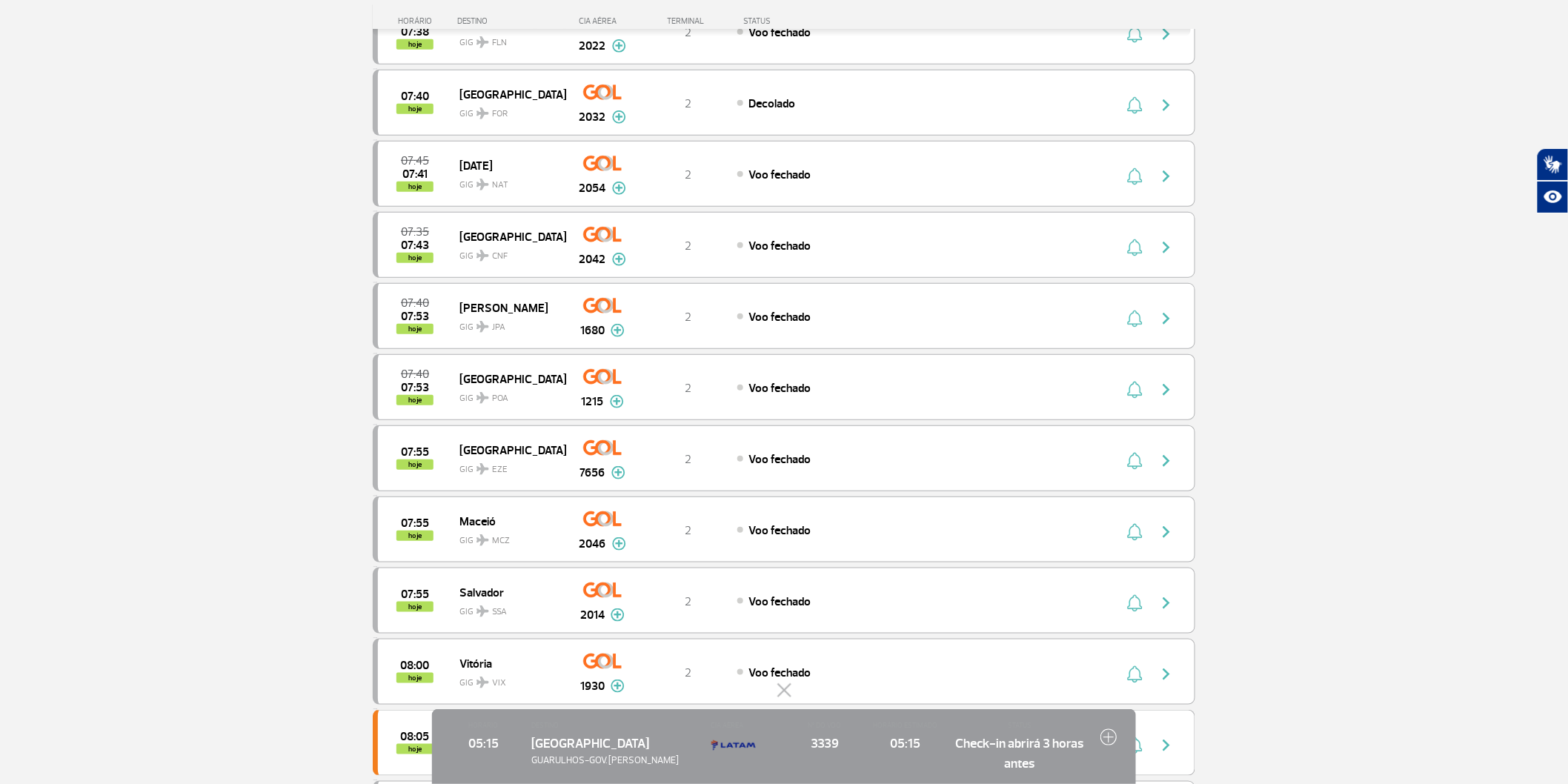
click at [786, 683] on button at bounding box center [784, 691] width 15 height 15
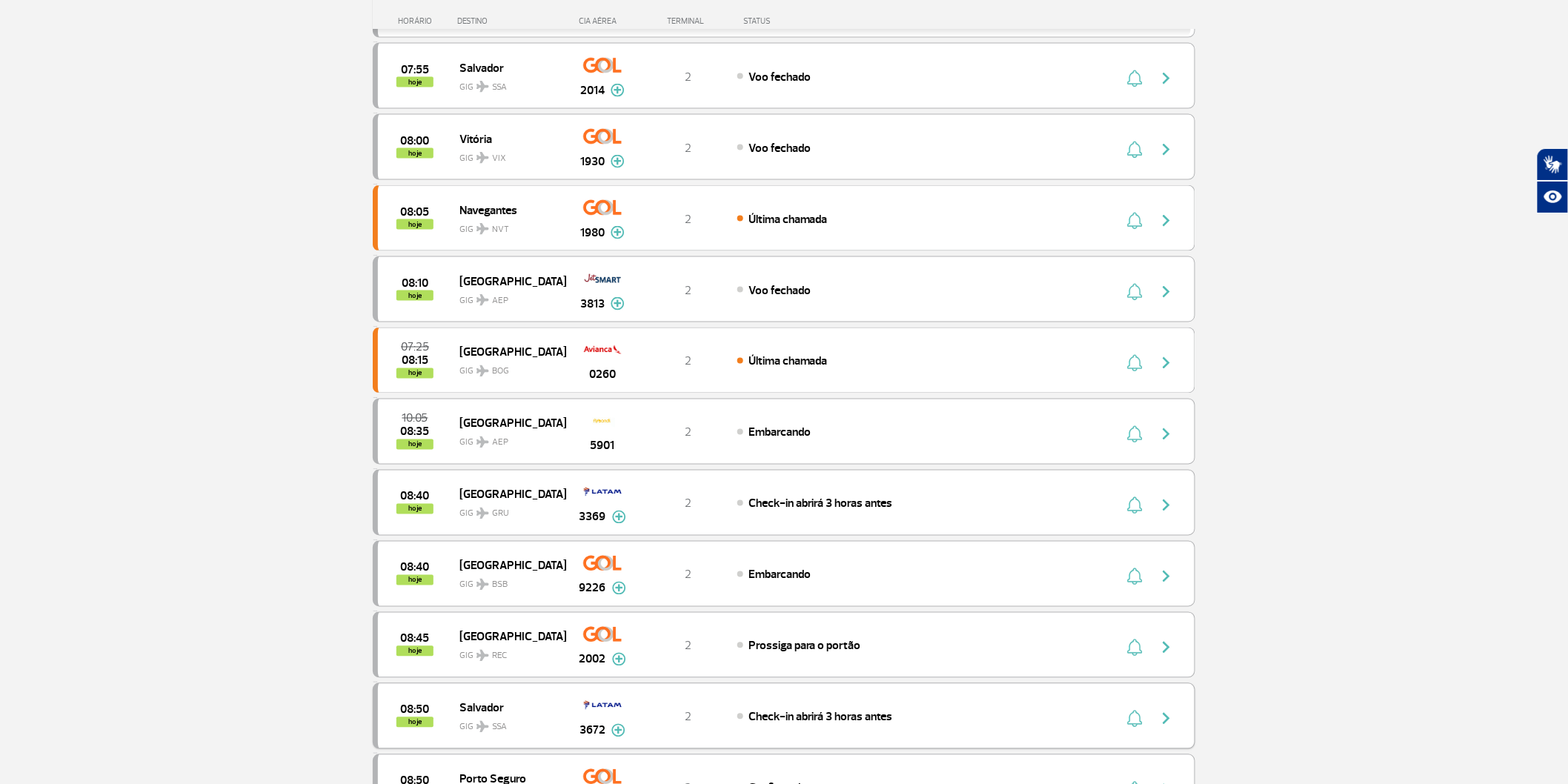
scroll to position [1070, 0]
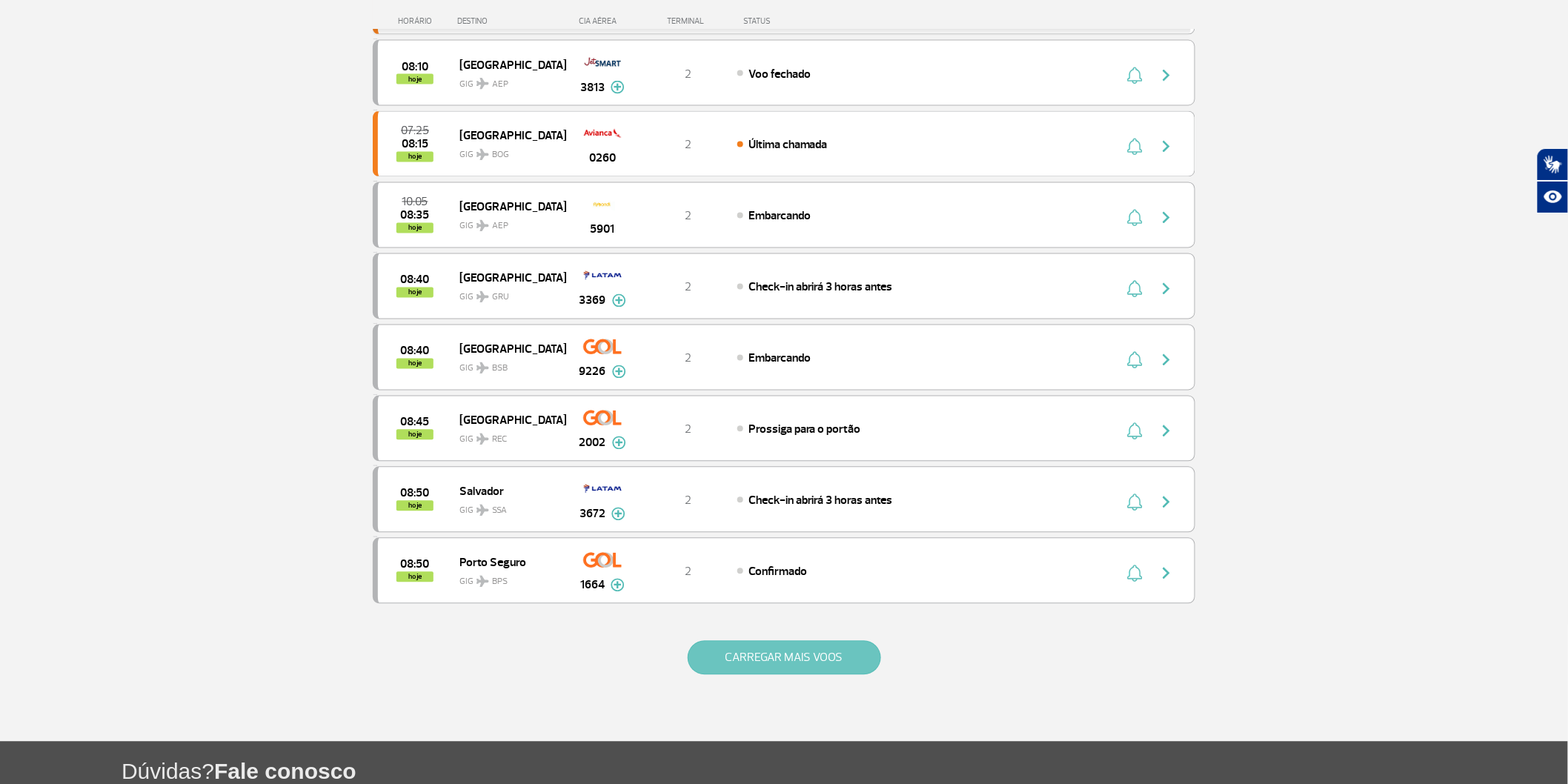
click at [775, 675] on button "CARREGAR MAIS VOOS" at bounding box center [784, 657] width 193 height 34
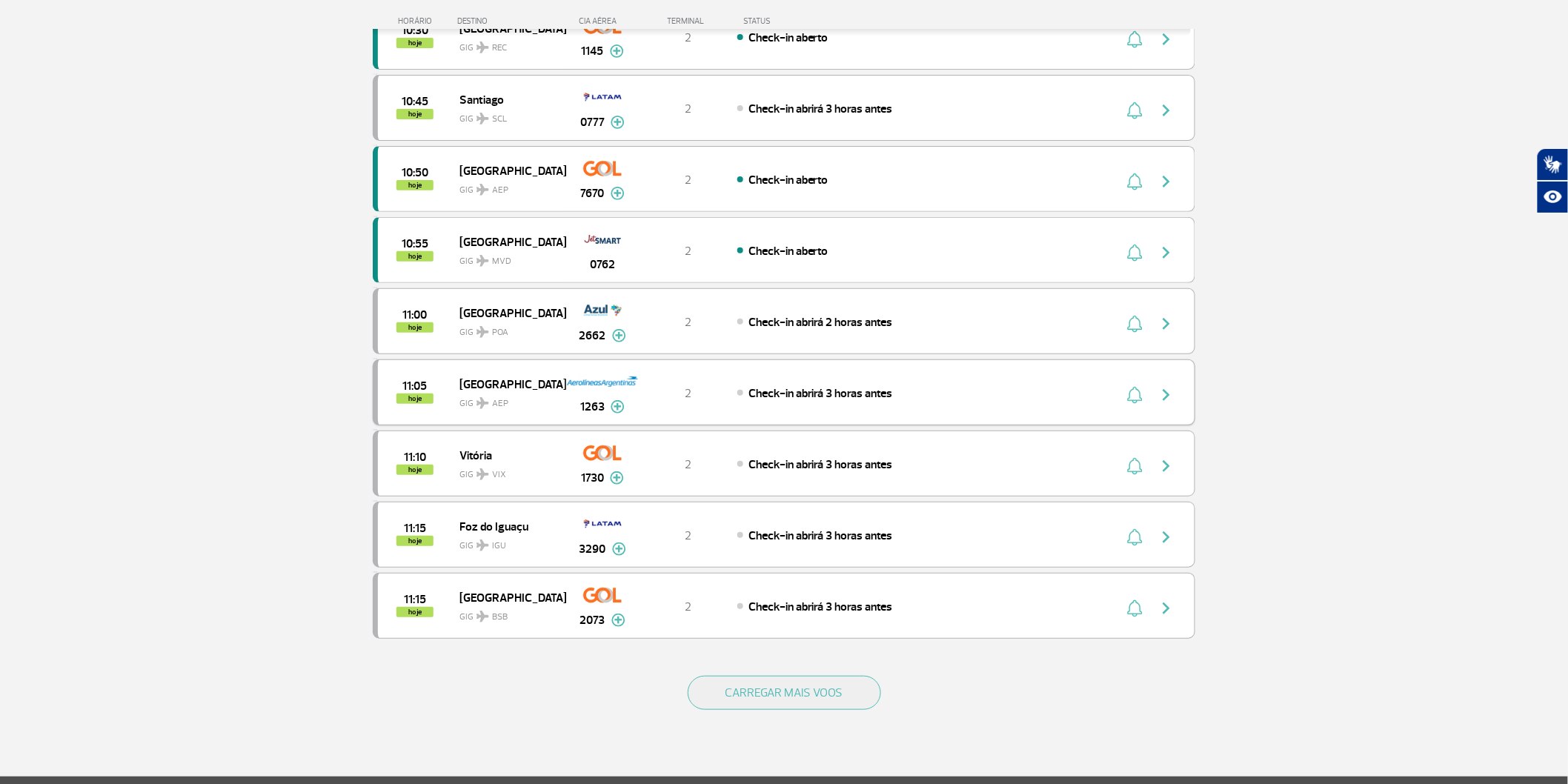
scroll to position [2552, 0]
